Goal: Information Seeking & Learning: Learn about a topic

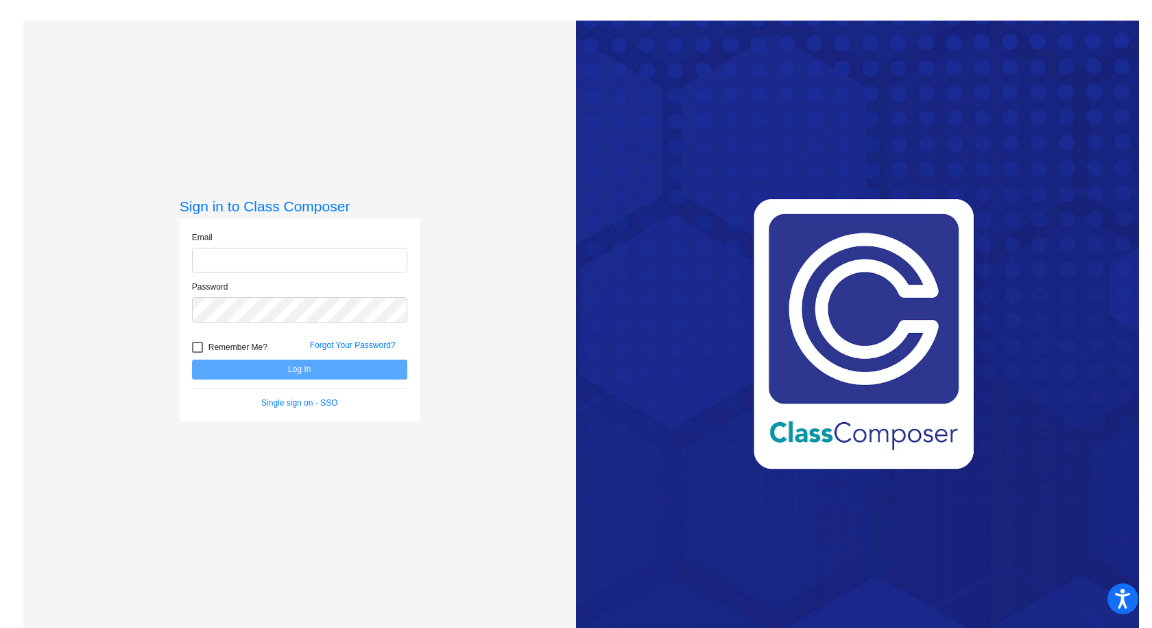
type input "[EMAIL_ADDRESS][DOMAIN_NAME]"
click at [300, 370] on button "Log In" at bounding box center [299, 369] width 215 height 20
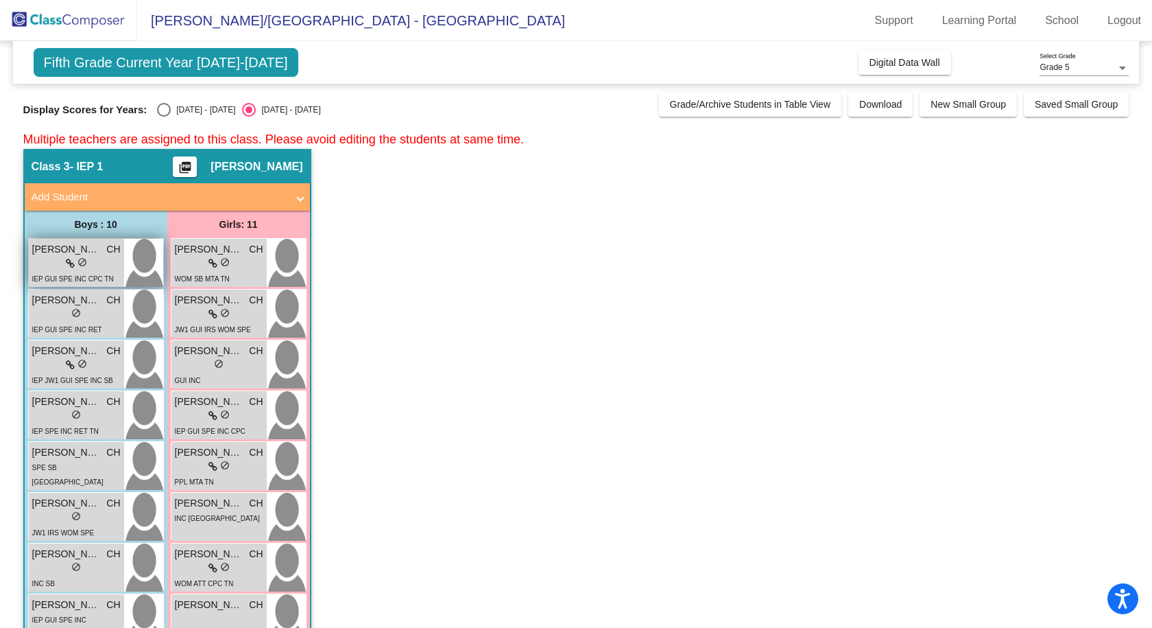
click at [113, 264] on div "lock do_not_disturb_alt" at bounding box center [76, 264] width 88 height 14
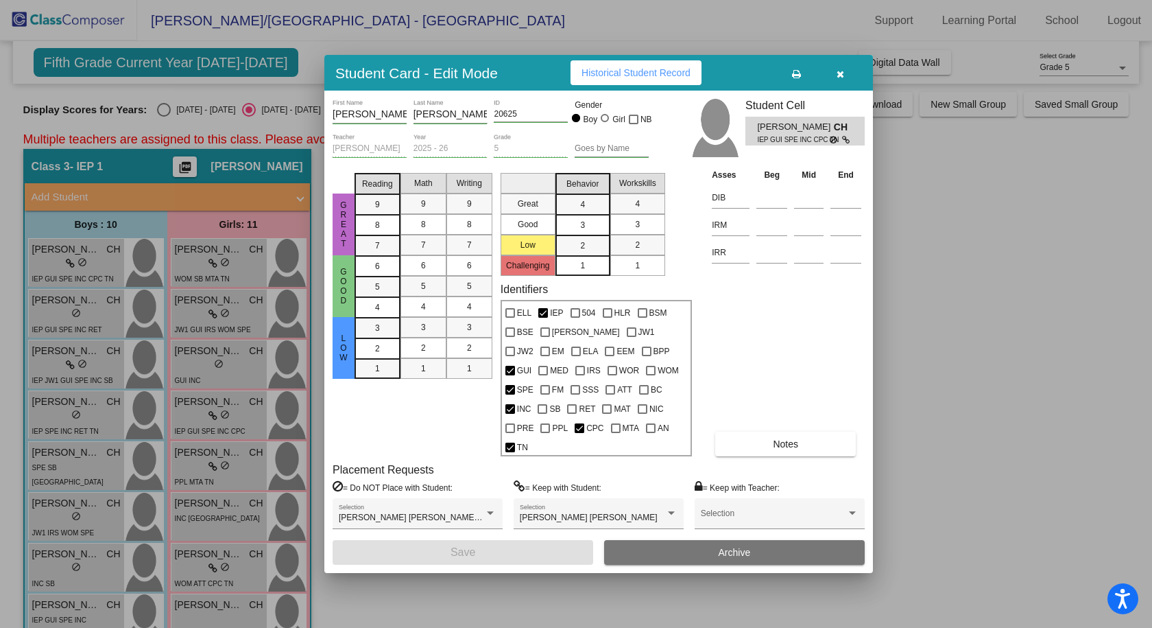
click at [801, 437] on button "Notes" at bounding box center [786, 444] width 141 height 25
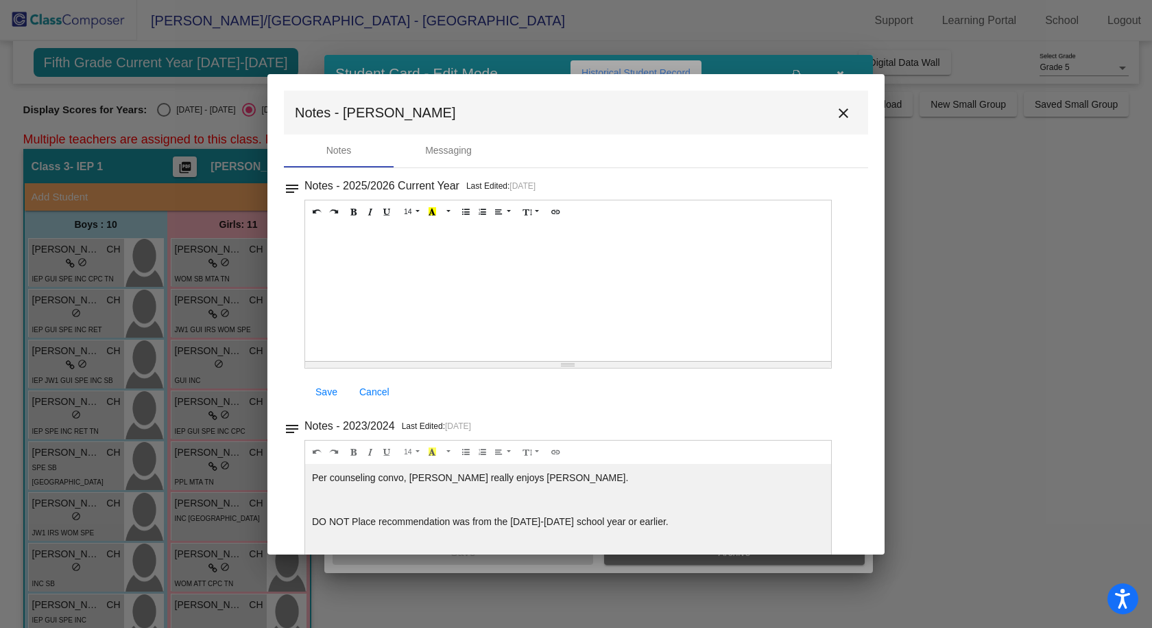
scroll to position [71, 0]
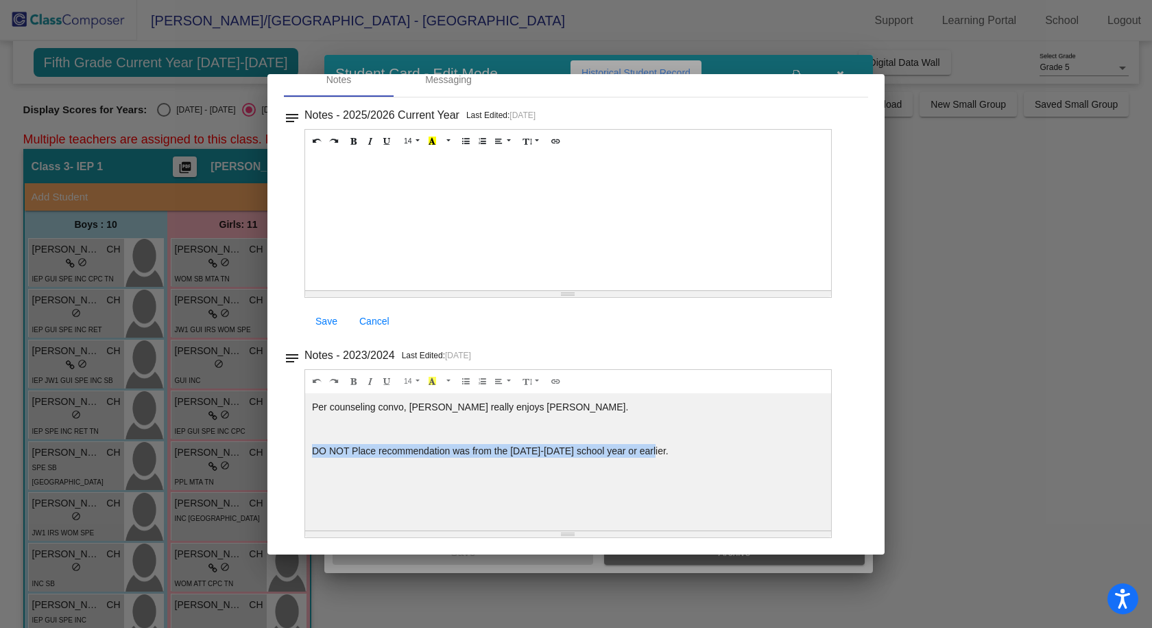
drag, startPoint x: 652, startPoint y: 452, endPoint x: 311, endPoint y: 452, distance: 340.3
click at [311, 452] on div "Per counseling convo, [PERSON_NAME] really enjoys [PERSON_NAME]. DO NOT Place r…" at bounding box center [568, 461] width 526 height 137
click at [723, 449] on p "DO NOT Place recommendation was from the [DATE]-[DATE] school year or earlier." at bounding box center [568, 451] width 512 height 14
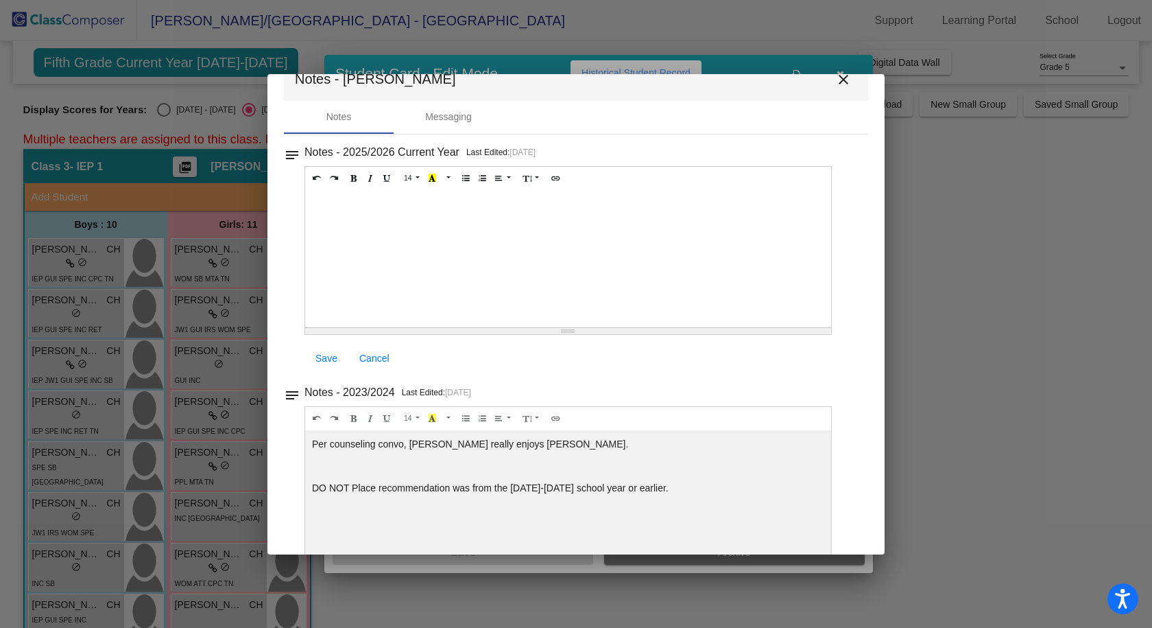
scroll to position [0, 0]
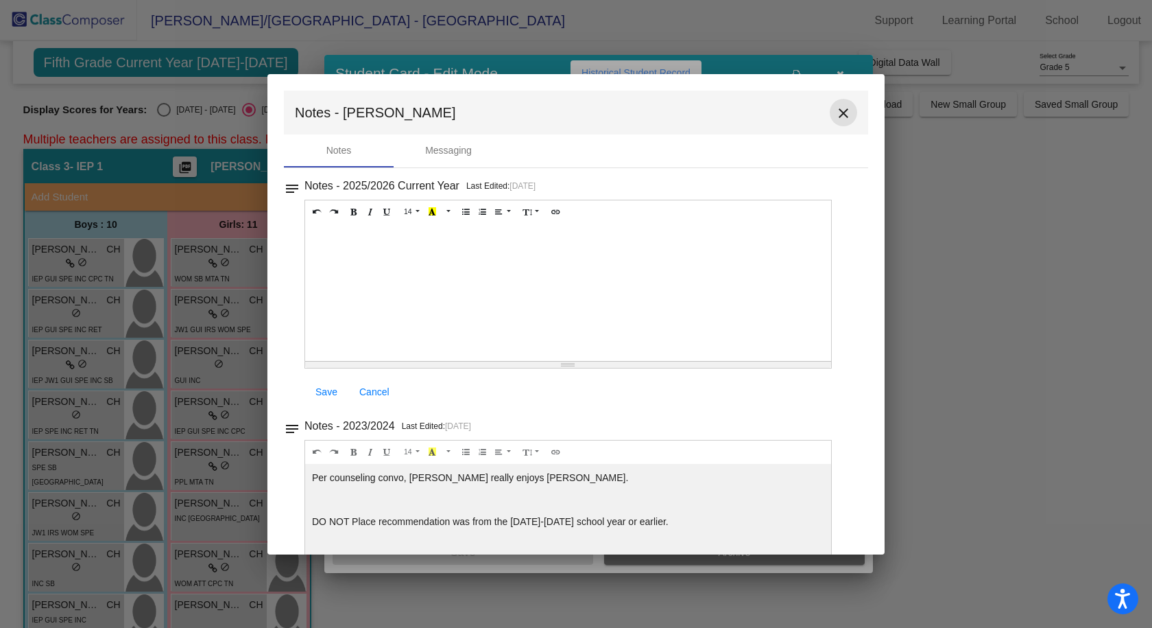
click at [836, 111] on mat-icon "close" at bounding box center [844, 113] width 16 height 16
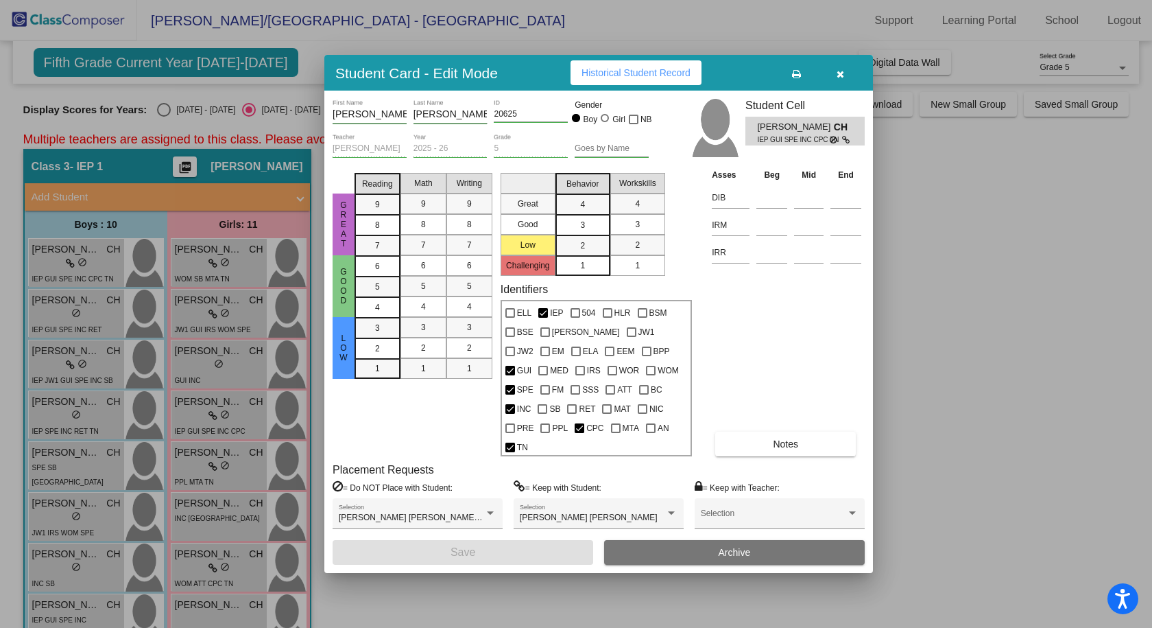
click at [841, 79] on icon "button" at bounding box center [841, 74] width 8 height 10
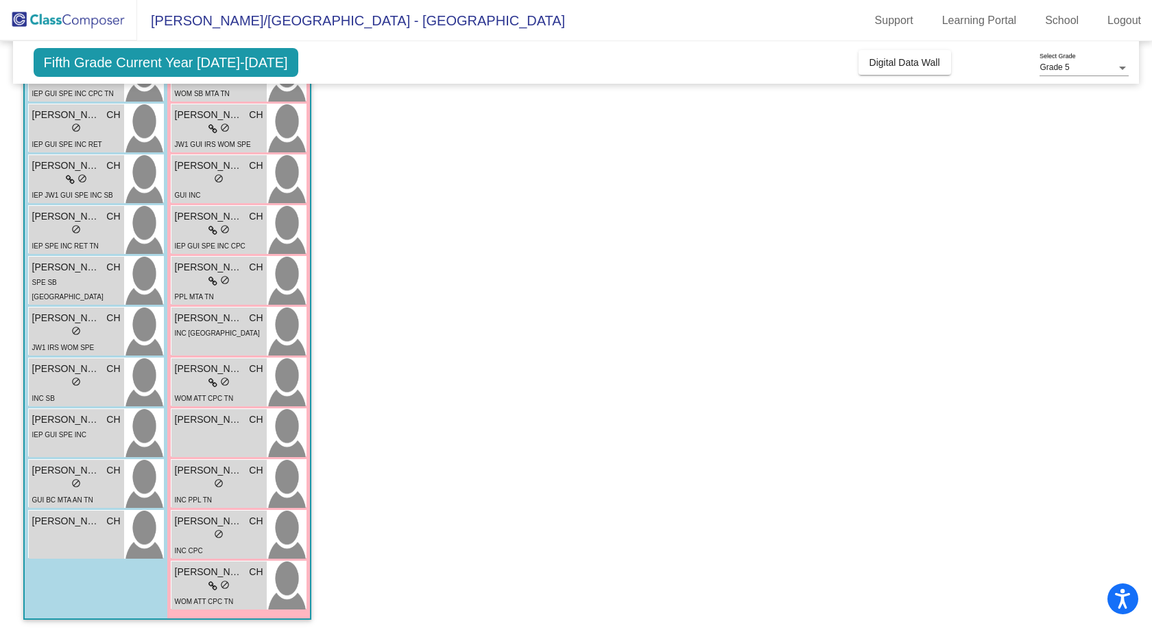
scroll to position [191, 0]
